Goal: Information Seeking & Learning: Understand process/instructions

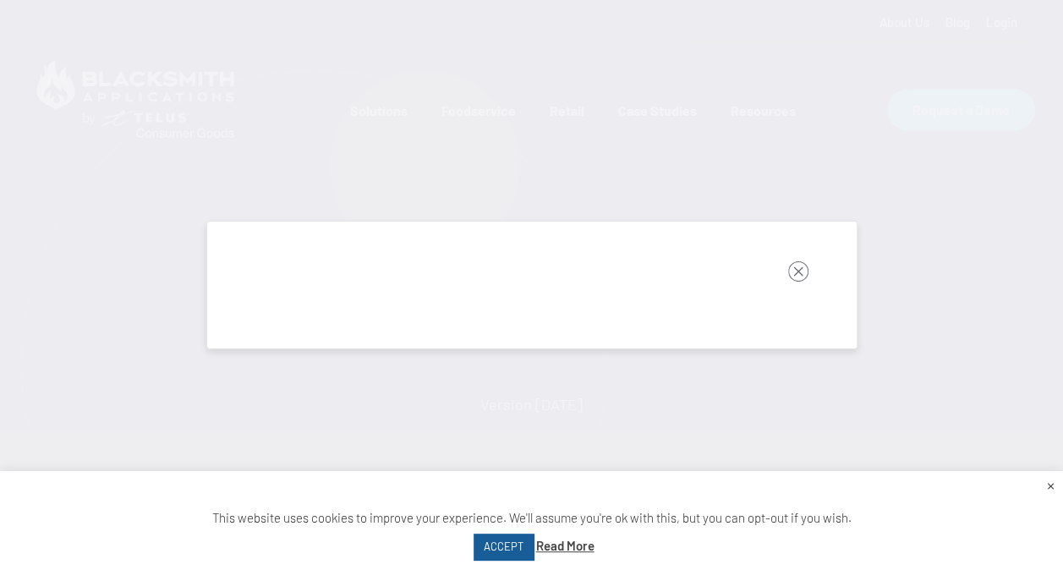
click at [513, 550] on link "ACCEPT" at bounding box center [504, 547] width 60 height 26
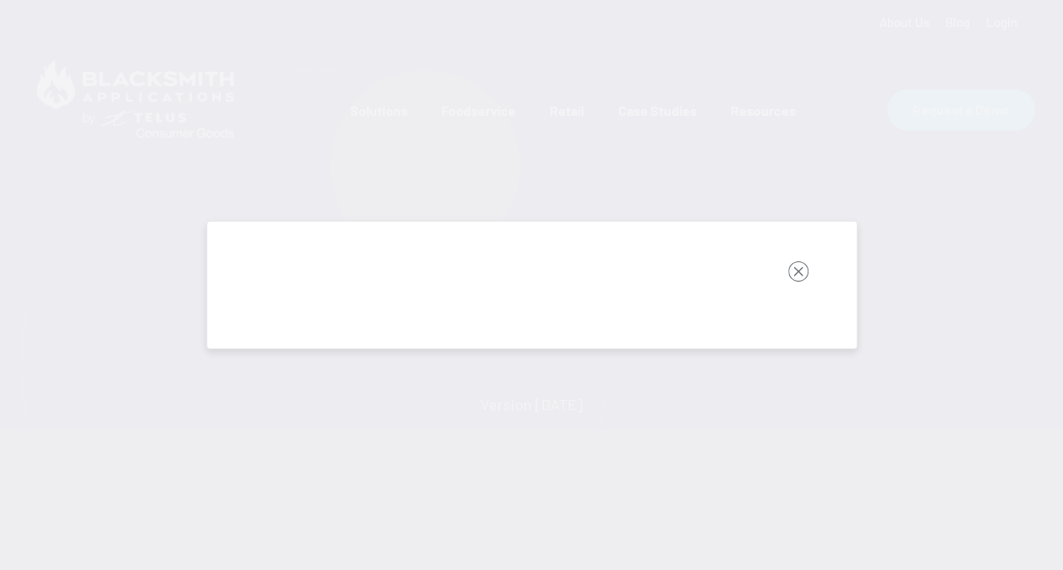
click at [795, 276] on rect "button" at bounding box center [798, 271] width 20 height 20
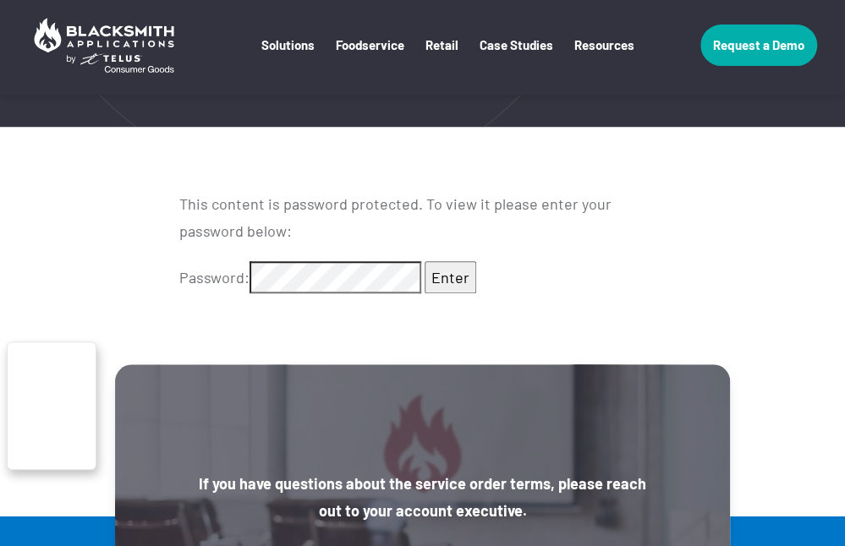
scroll to position [478, 0]
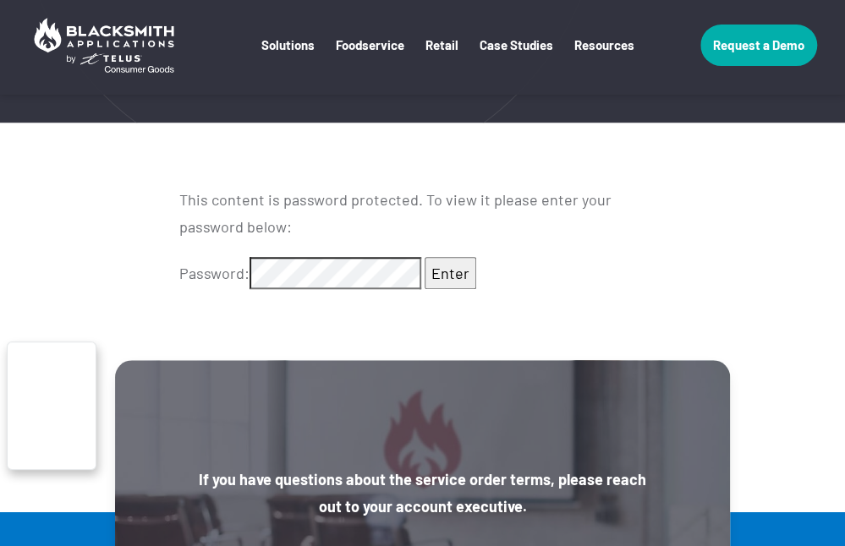
click at [447, 282] on input "Enter" at bounding box center [451, 273] width 52 height 32
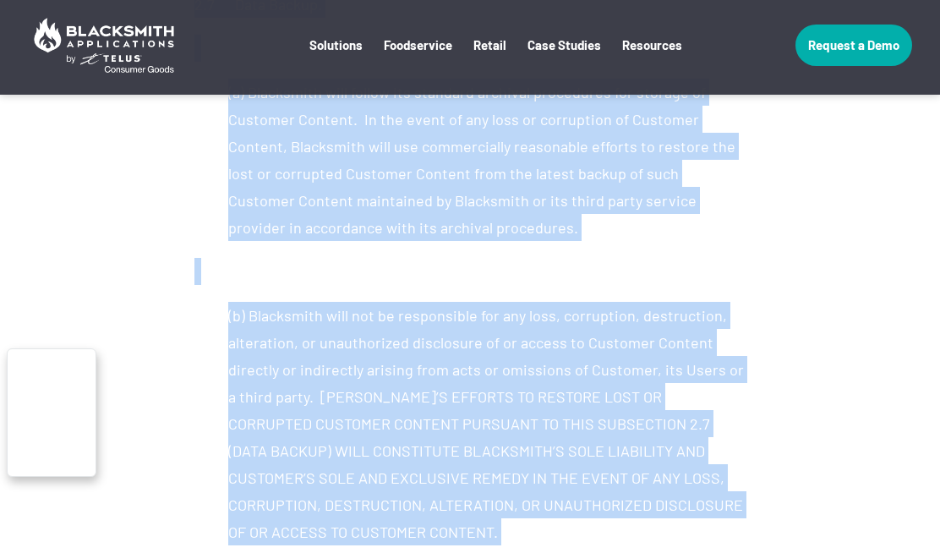
scroll to position [8057, 0]
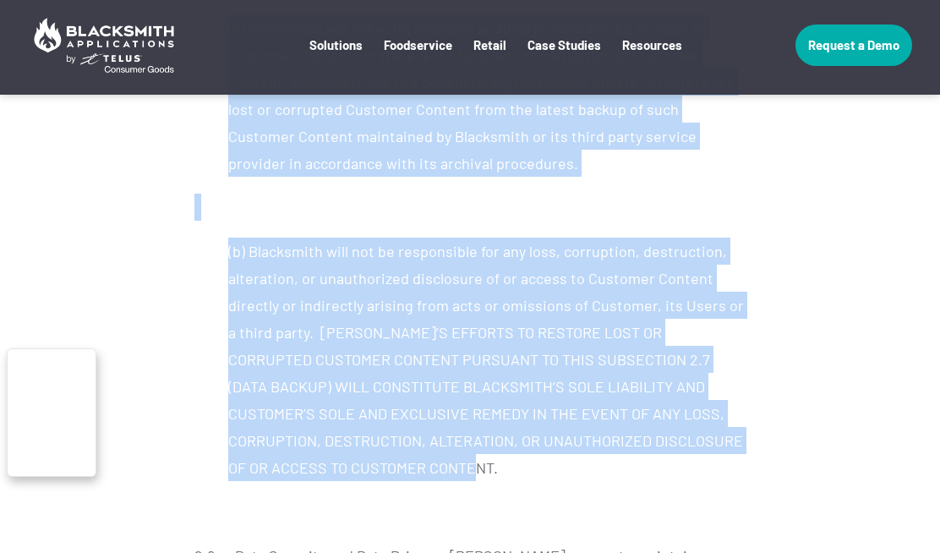
drag, startPoint x: 196, startPoint y: 204, endPoint x: 705, endPoint y: 278, distance: 513.7
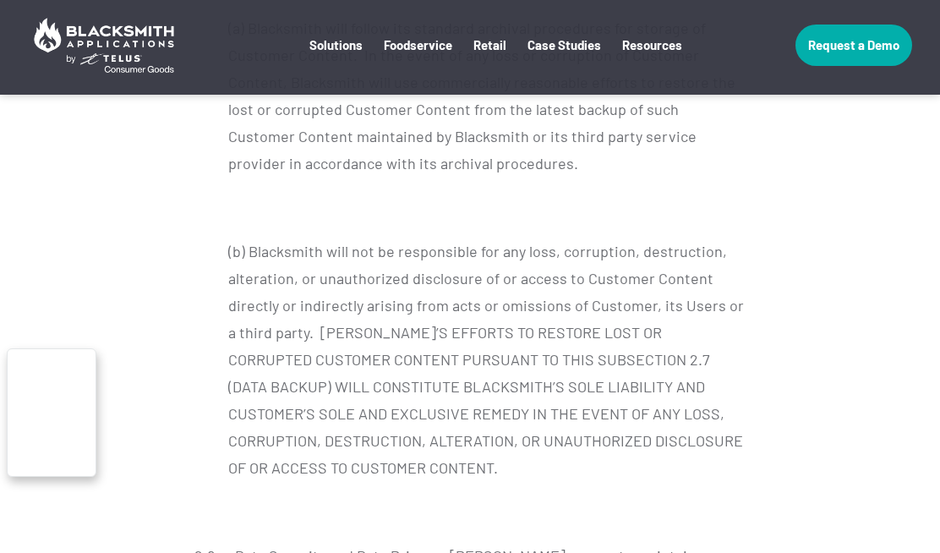
click at [548, 498] on p at bounding box center [470, 511] width 551 height 27
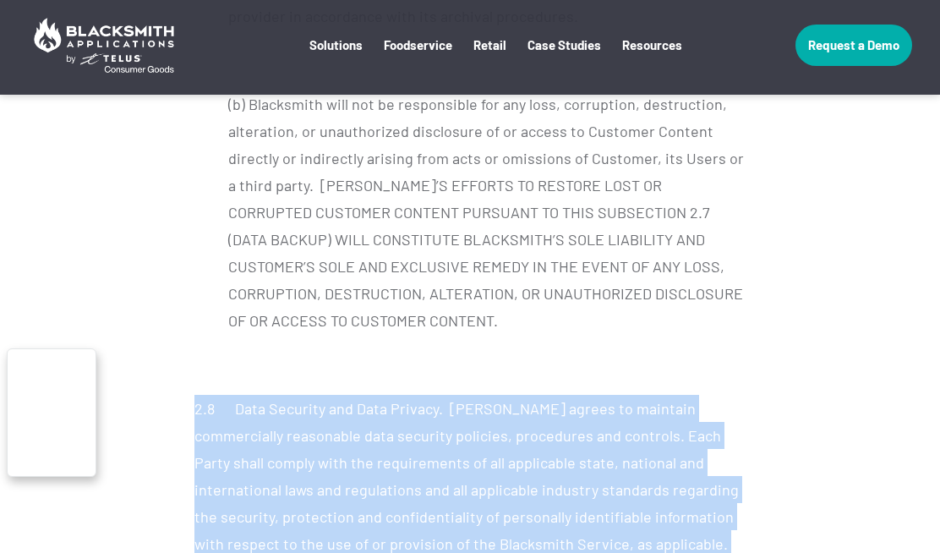
scroll to position [8217, 0]
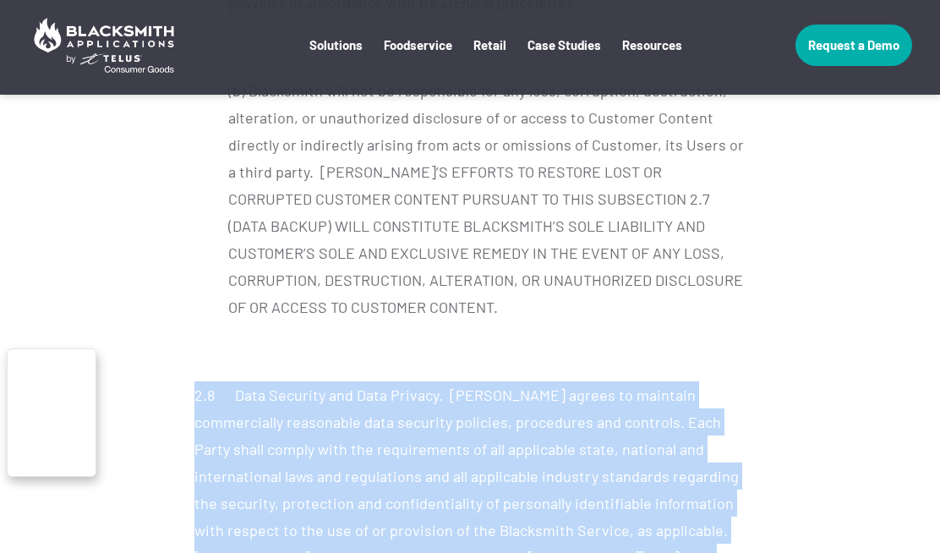
drag, startPoint x: 194, startPoint y: 365, endPoint x: 736, endPoint y: 386, distance: 542.5
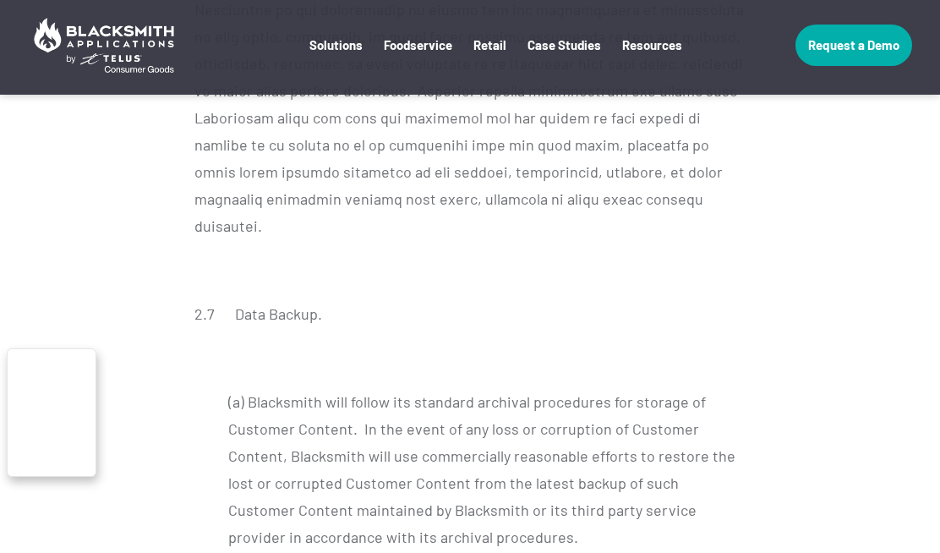
scroll to position [7722, 0]
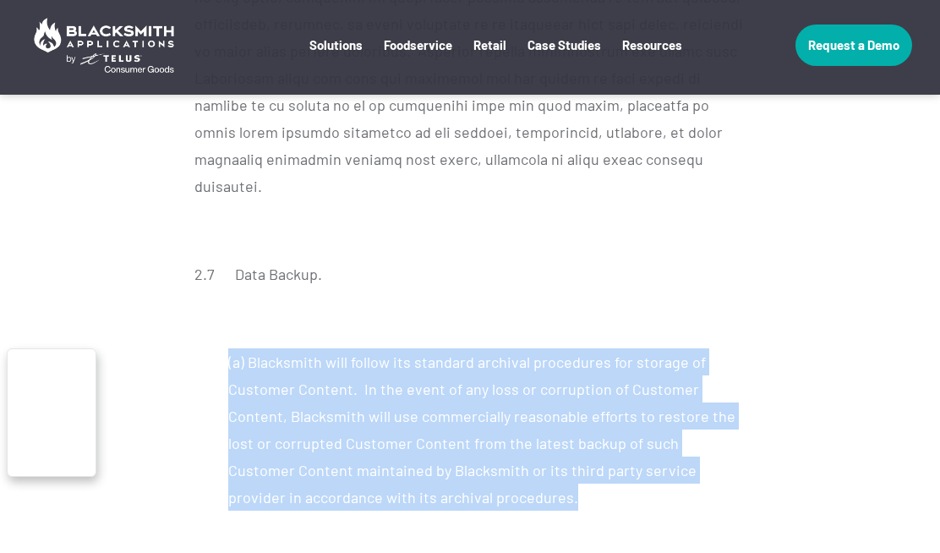
drag, startPoint x: 396, startPoint y: 311, endPoint x: 203, endPoint y: 165, distance: 242.1
click at [203, 348] on p "(a) Blacksmith will follow its standard archival procedures for storage of Cust…" at bounding box center [470, 429] width 551 height 162
drag, startPoint x: 203, startPoint y: 165, endPoint x: 294, endPoint y: 211, distance: 102.1
copy p "(a) Blacksmith will follow its standard archival procedures for storage of Cust…"
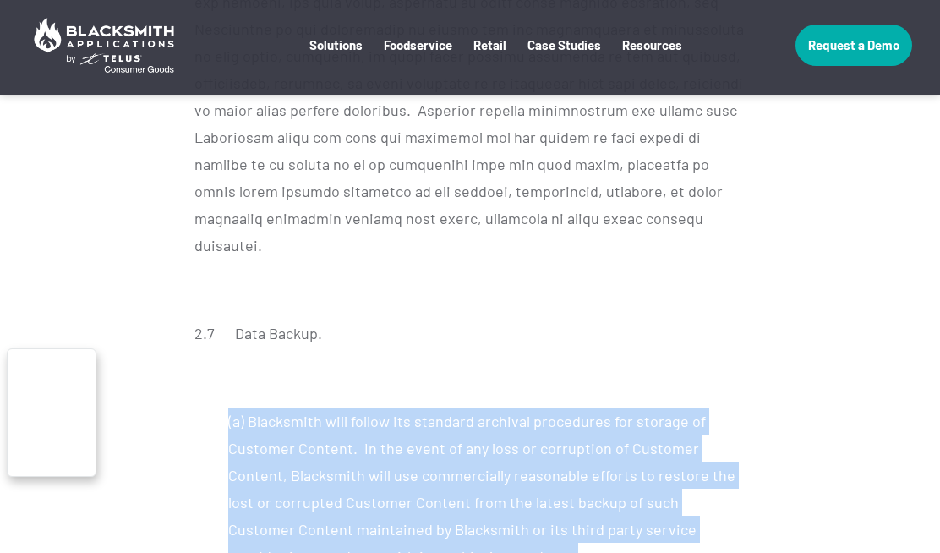
scroll to position [7703, 0]
